Goal: Complete application form: Complete application form

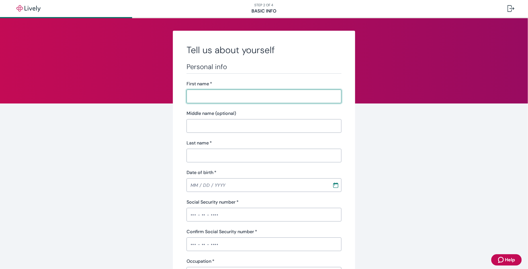
click at [268, 3] on nav "STEP 2 OF 4 Basic Info" at bounding box center [264, 8] width 528 height 17
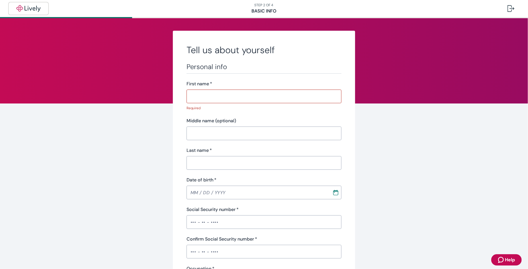
click at [33, 11] on img "button" at bounding box center [29, 8] width 32 height 7
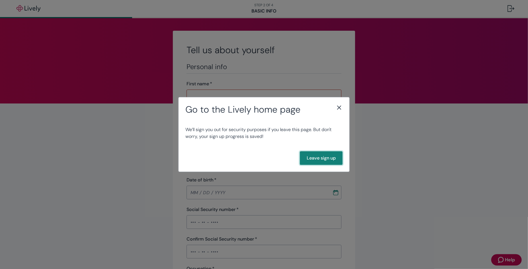
click at [330, 161] on button "Leave sign up" at bounding box center [321, 158] width 43 height 14
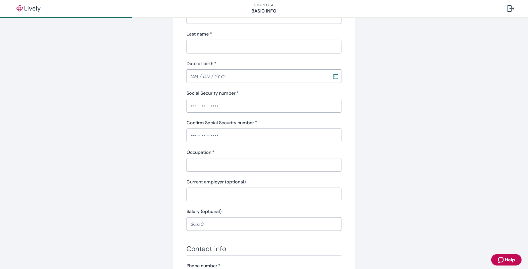
scroll to position [319, 0]
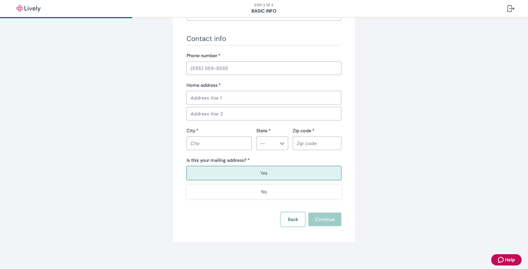
click at [286, 220] on button "Back" at bounding box center [293, 220] width 24 height 14
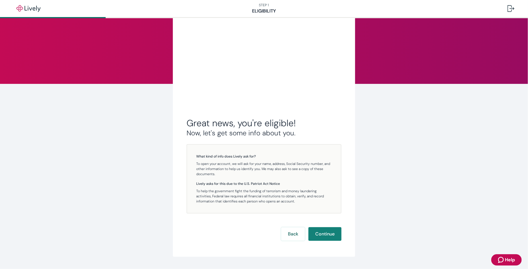
scroll to position [34, 0]
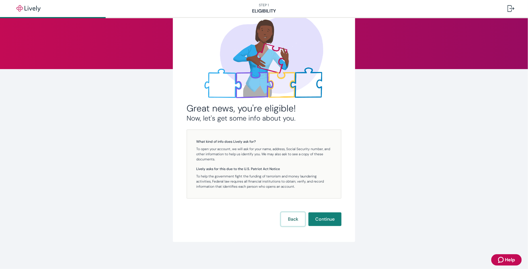
click at [286, 219] on button "Back" at bounding box center [293, 220] width 24 height 14
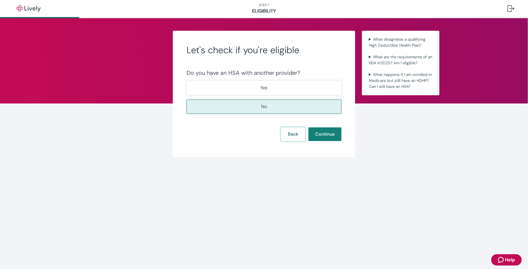
click at [295, 135] on button "Back" at bounding box center [293, 134] width 24 height 14
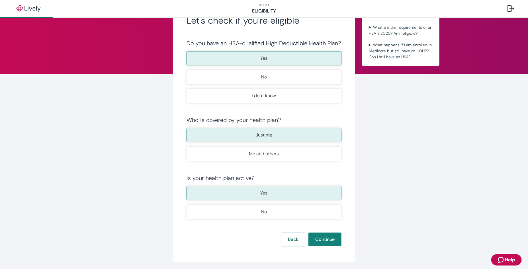
scroll to position [49, 0]
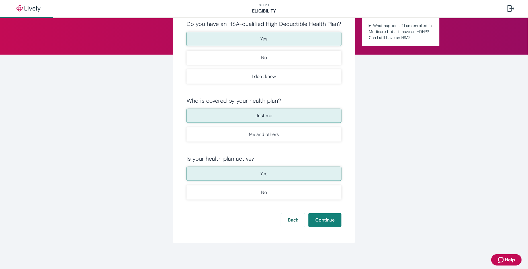
click at [288, 208] on form "Do you have an HSA-qualified High Deductible Health Plan? Yes No I don't know W…" at bounding box center [263, 123] width 155 height 207
click at [288, 218] on button "Back" at bounding box center [293, 220] width 24 height 14
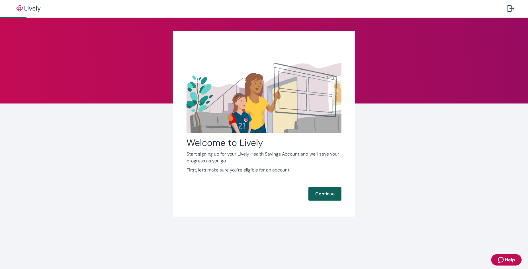
click at [322, 191] on button "Continue" at bounding box center [324, 194] width 33 height 14
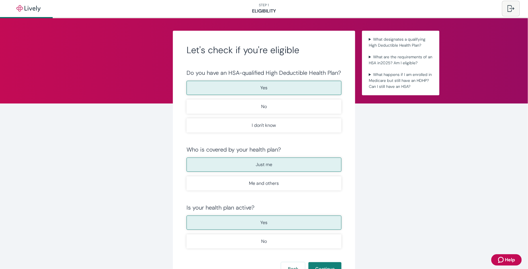
click at [508, 7] on div at bounding box center [510, 8] width 7 height 7
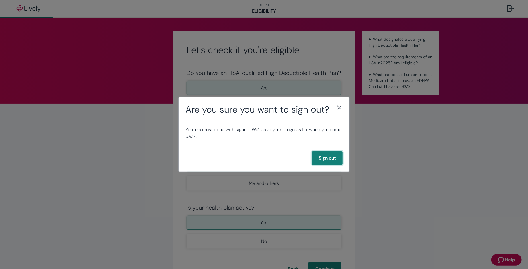
click at [320, 159] on button "Sign out" at bounding box center [327, 158] width 31 height 14
